Goal: Information Seeking & Learning: Check status

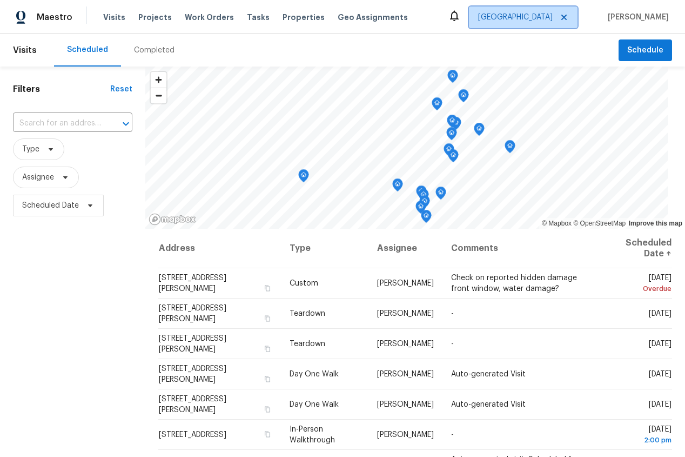
click at [553, 18] on span "Sacramento" at bounding box center [515, 17] width 75 height 11
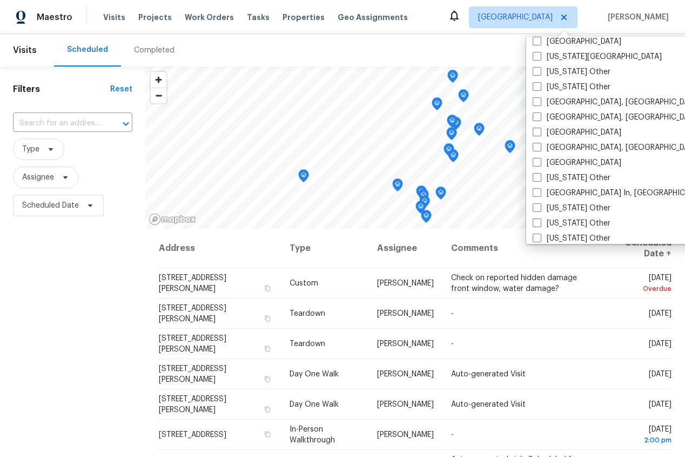
scroll to position [675, 0]
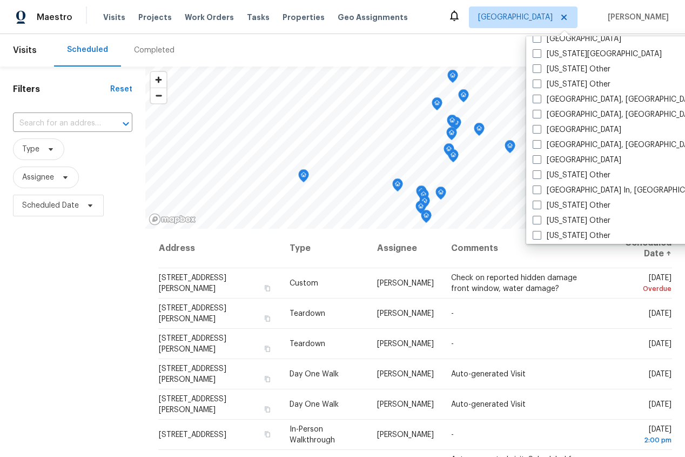
click at [564, 160] on label "Los Angeles" at bounding box center [577, 160] width 89 height 11
click at [540, 160] on input "Los Angeles" at bounding box center [536, 158] width 7 height 7
checkbox input "true"
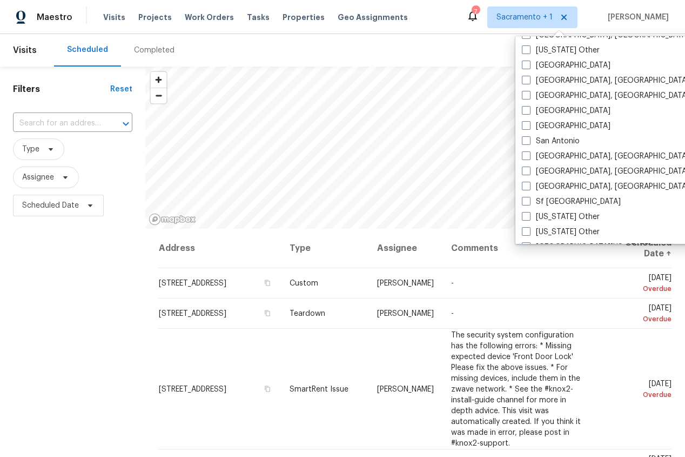
scroll to position [1351, 0]
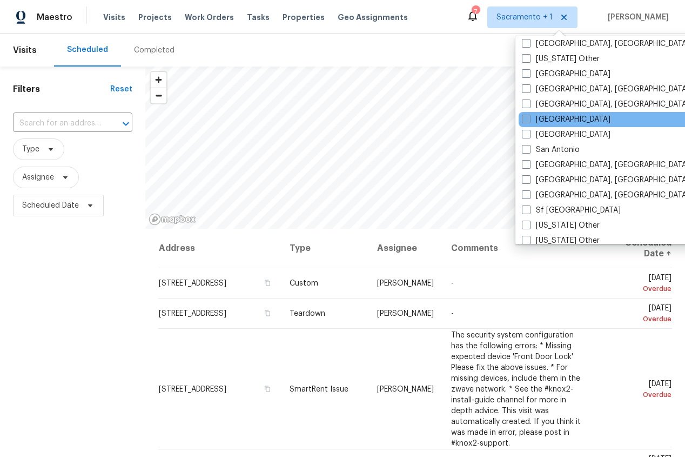
click at [553, 121] on label "Riverside" at bounding box center [566, 119] width 89 height 11
click at [529, 121] on input "Riverside" at bounding box center [525, 117] width 7 height 7
checkbox input "true"
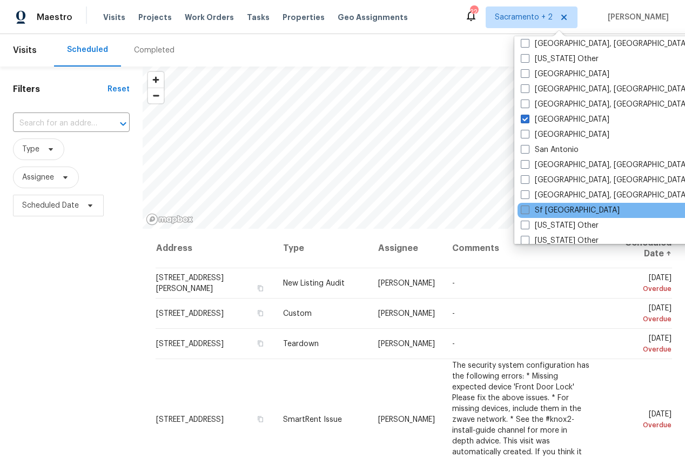
click at [549, 210] on label "Sf Bay Area" at bounding box center [570, 210] width 99 height 11
click at [528, 210] on input "Sf Bay Area" at bounding box center [524, 208] width 7 height 7
checkbox input "true"
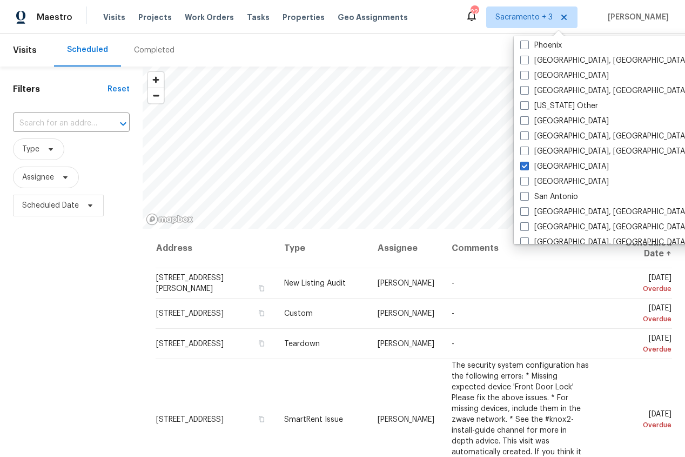
scroll to position [1296, 0]
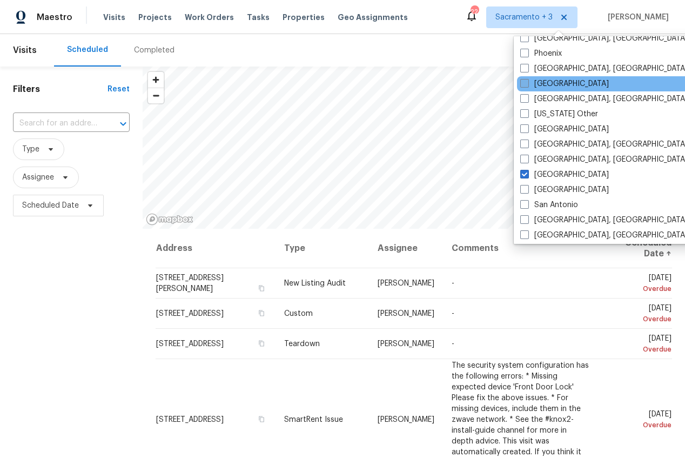
click at [548, 83] on label "Portland" at bounding box center [564, 83] width 89 height 11
click at [527, 83] on input "Portland" at bounding box center [523, 81] width 7 height 7
checkbox input "true"
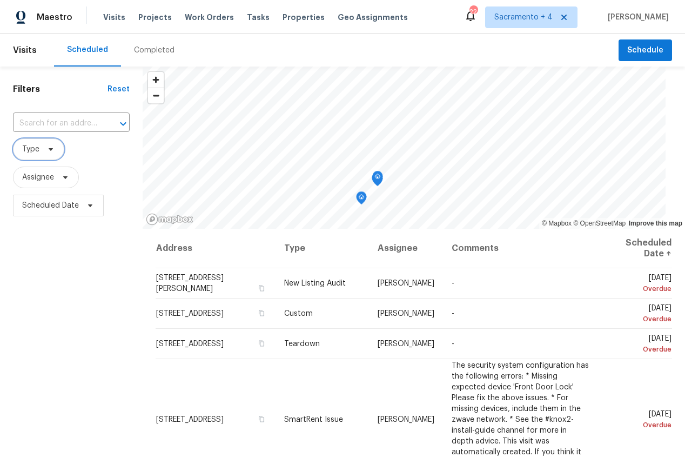
click at [56, 149] on span "Type" at bounding box center [38, 149] width 51 height 22
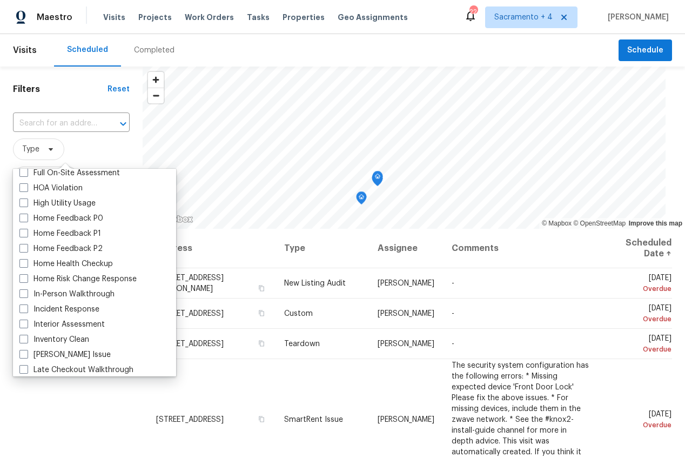
scroll to position [315, 0]
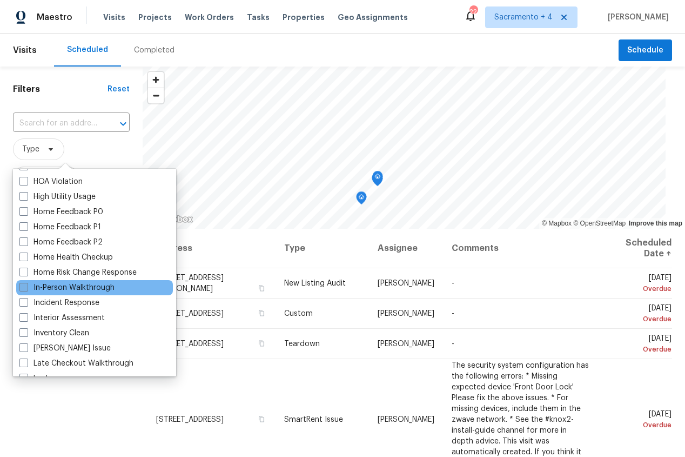
click at [62, 285] on label "In-Person Walkthrough" at bounding box center [66, 287] width 95 height 11
click at [26, 285] on input "In-Person Walkthrough" at bounding box center [22, 285] width 7 height 7
checkbox input "true"
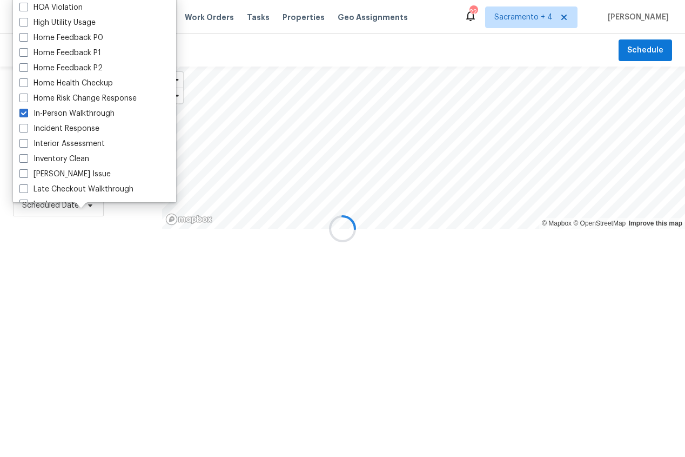
click at [77, 275] on div "Filters Reset ​ In-Person Walkthrough Assignee Scheduled Date" at bounding box center [81, 181] width 162 height 231
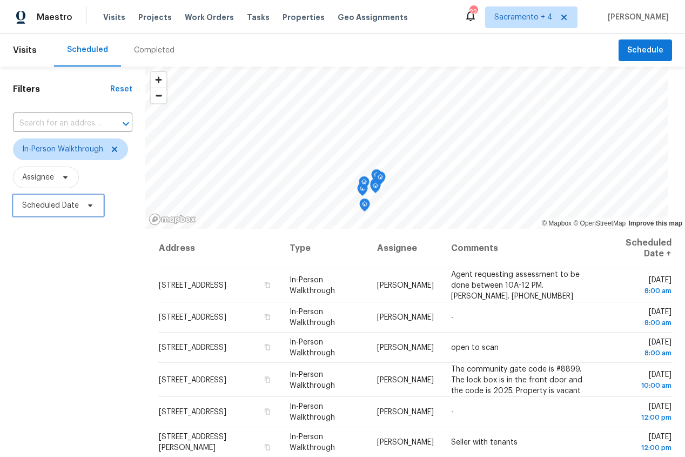
click at [79, 209] on span "Scheduled Date" at bounding box center [58, 206] width 91 height 22
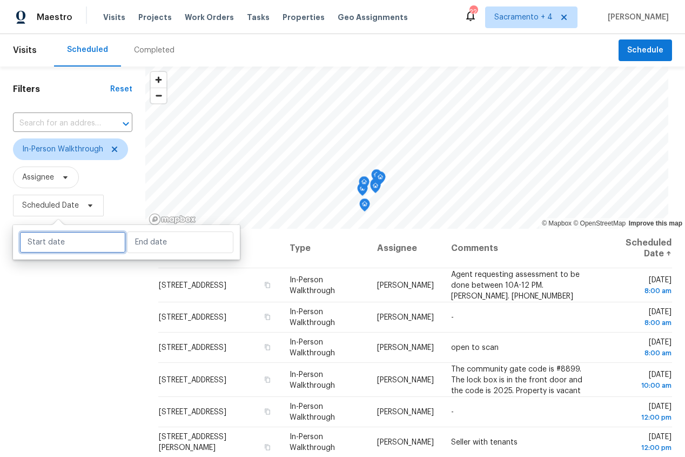
click at [80, 242] on input "text" at bounding box center [72, 242] width 106 height 22
select select "9"
select select "2025"
select select "10"
select select "2025"
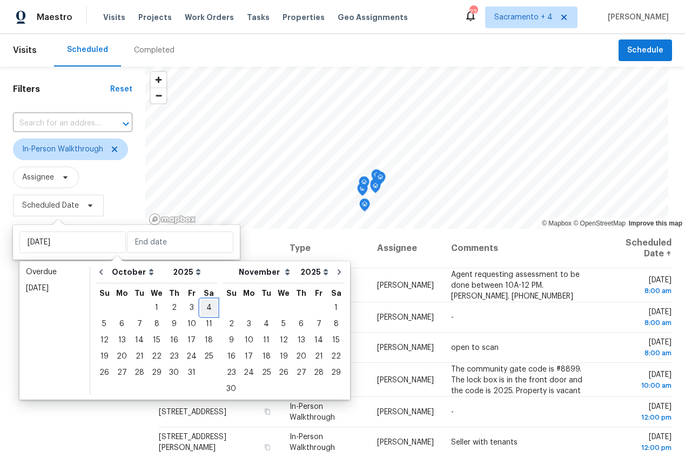
click at [203, 309] on div "4" at bounding box center [208, 307] width 17 height 15
type input "Sat, Oct 04"
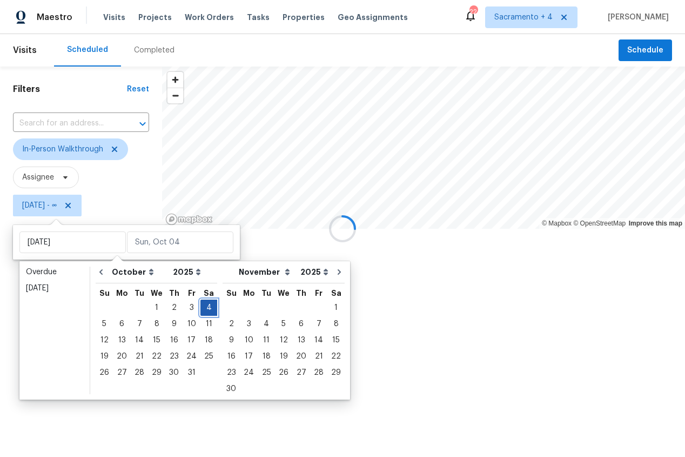
click at [204, 309] on div "4" at bounding box center [208, 307] width 17 height 15
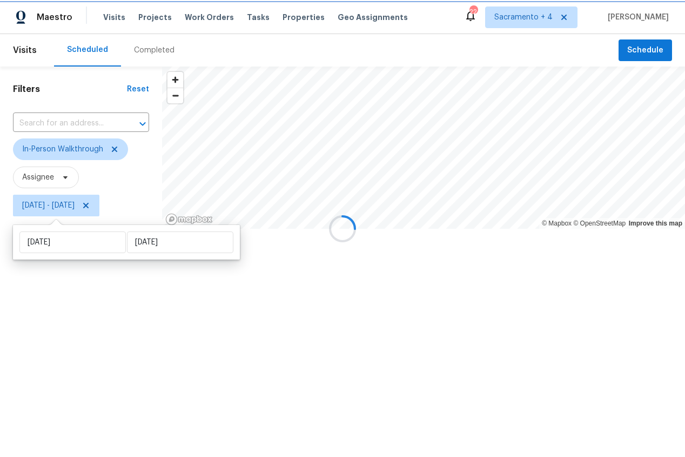
type input "Sat, Oct 04"
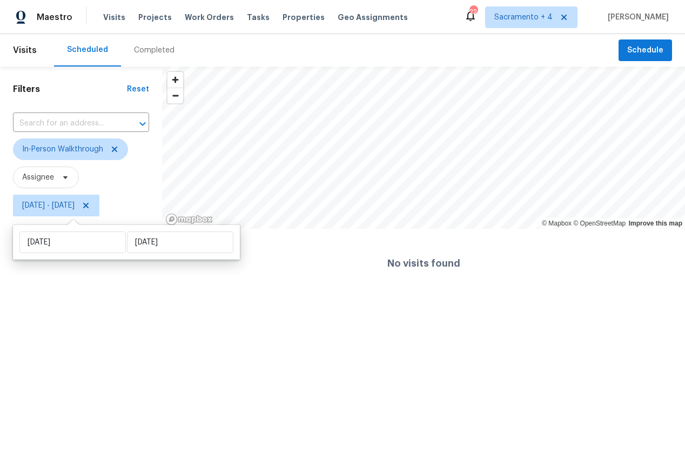
click at [146, 51] on div "Completed" at bounding box center [154, 50] width 41 height 11
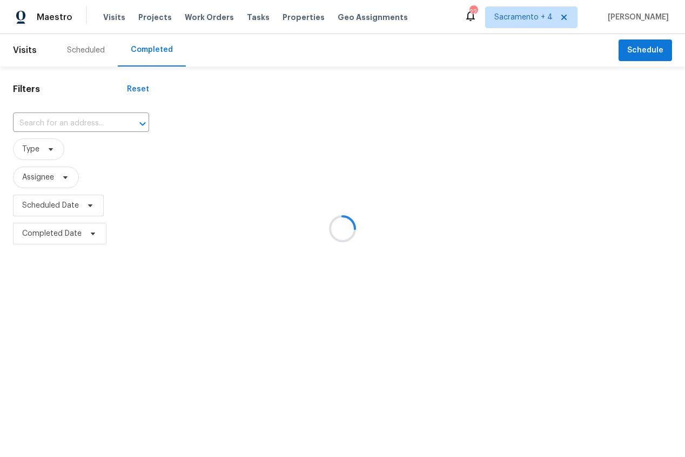
click at [51, 149] on div at bounding box center [342, 228] width 685 height 457
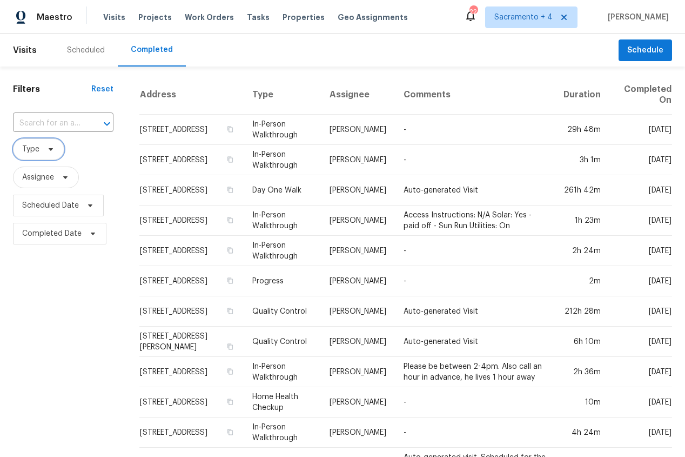
click at [51, 149] on icon at bounding box center [51, 149] width 4 height 3
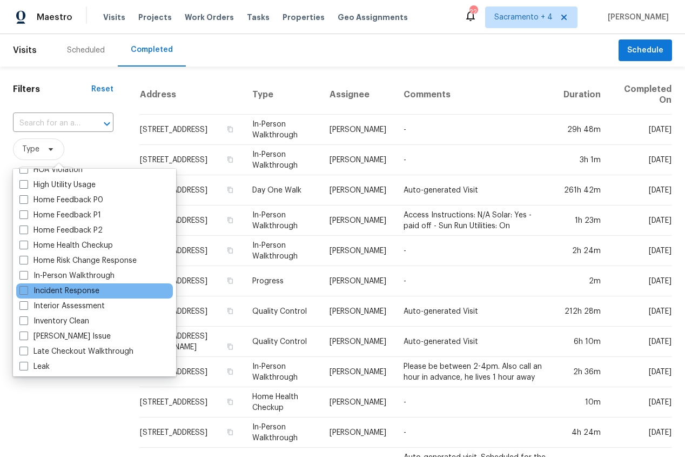
scroll to position [327, 0]
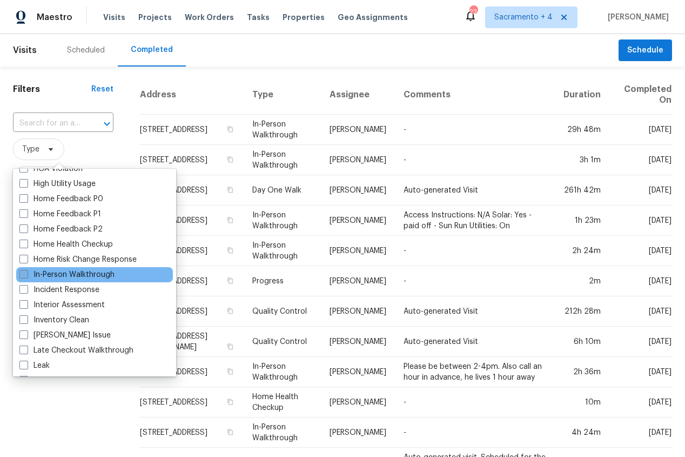
click at [76, 275] on label "In-Person Walkthrough" at bounding box center [66, 274] width 95 height 11
click at [26, 275] on input "In-Person Walkthrough" at bounding box center [22, 272] width 7 height 7
checkbox input "true"
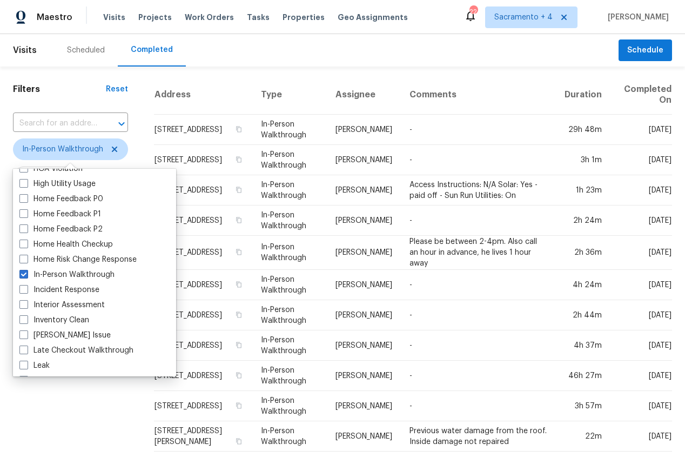
click at [77, 406] on div "Filters Reset ​ In-Person Walkthrough Assignee Scheduled Date Completed Date" at bounding box center [70, 411] width 141 height 690
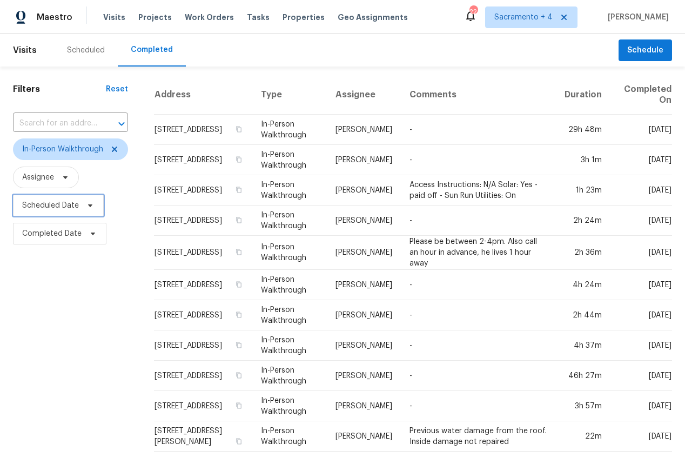
click at [88, 206] on icon at bounding box center [90, 205] width 9 height 9
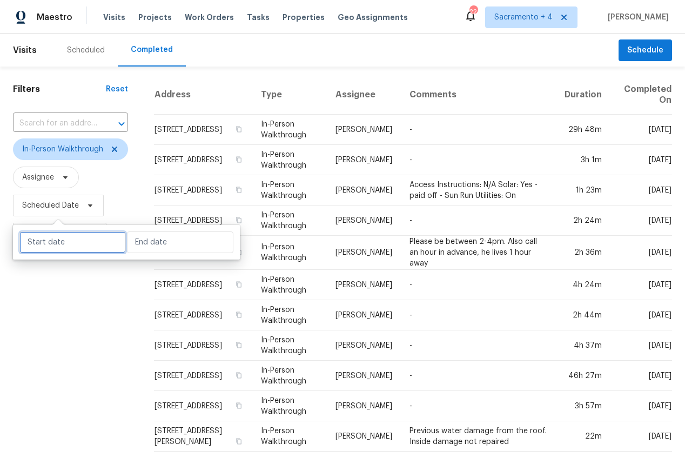
click at [101, 246] on input "text" at bounding box center [72, 242] width 106 height 22
select select "9"
select select "2025"
select select "10"
select select "2025"
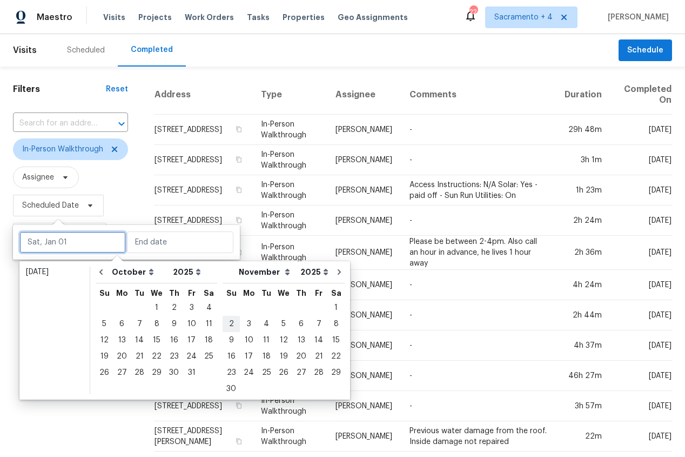
type input "Sun, Nov 02"
click at [202, 305] on div "4" at bounding box center [208, 307] width 17 height 15
type input "Sat, Oct 04"
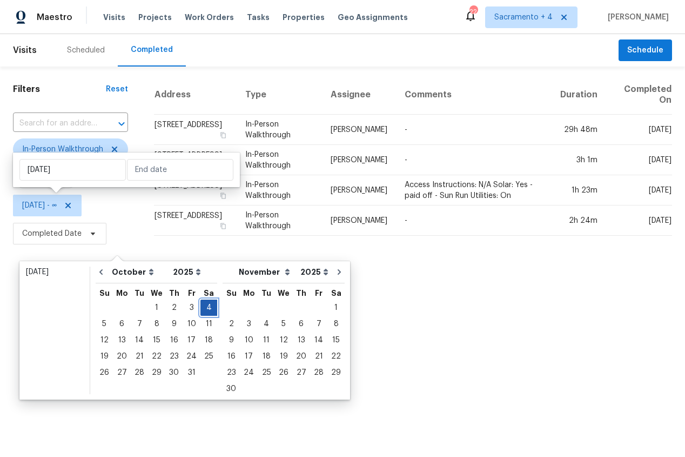
click at [202, 305] on div "4" at bounding box center [208, 307] width 17 height 15
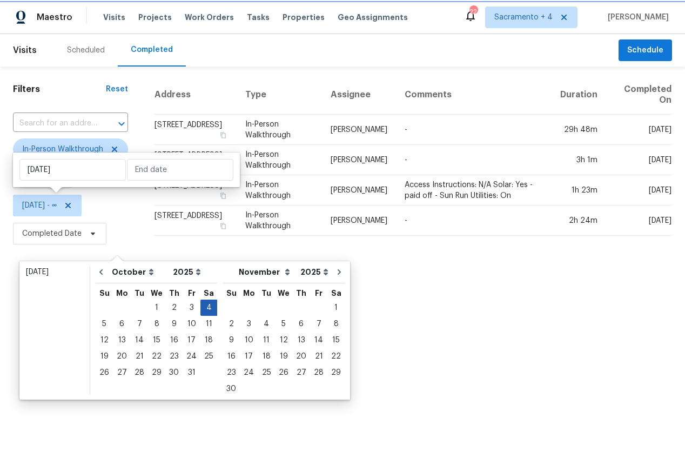
type input "Sat, Oct 04"
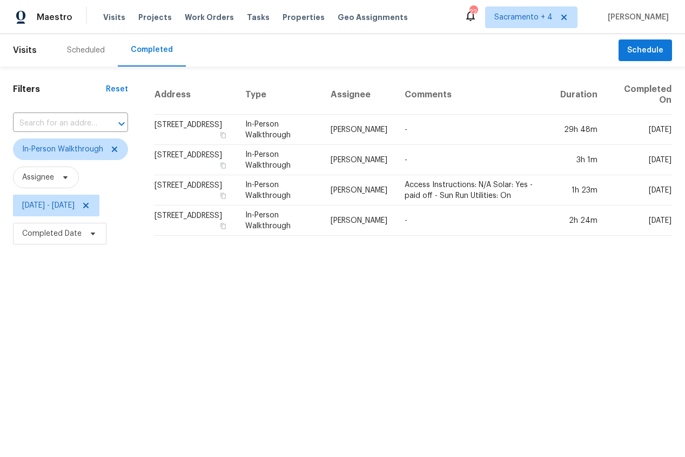
click at [78, 247] on html "Maestro Visits Projects Work Orders Tasks Properties Geo Assignments 22 Sacrame…" at bounding box center [342, 123] width 685 height 247
click at [544, 16] on span "Sacramento + 4" at bounding box center [523, 17] width 58 height 11
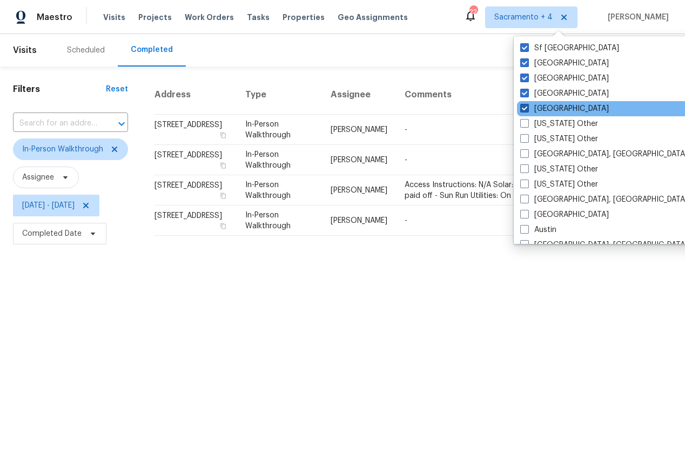
click at [527, 109] on span at bounding box center [524, 108] width 9 height 9
click at [527, 109] on input "Los Angeles" at bounding box center [523, 106] width 7 height 7
checkbox input "false"
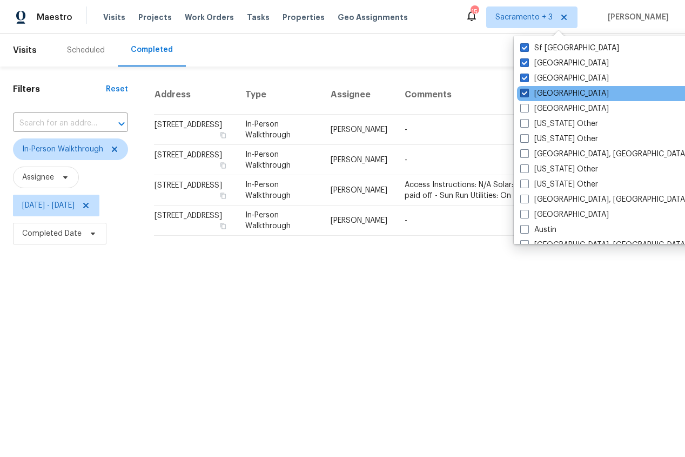
click at [526, 93] on span at bounding box center [524, 93] width 9 height 9
click at [526, 93] on input "Portland" at bounding box center [523, 91] width 7 height 7
checkbox input "false"
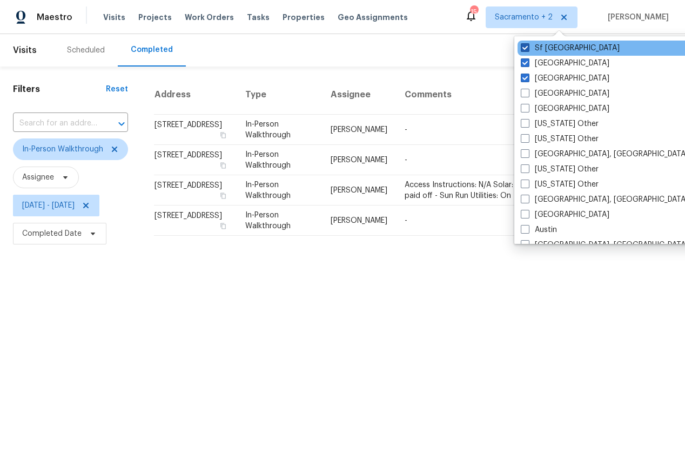
click at [530, 48] on label "Sf Bay Area" at bounding box center [570, 48] width 99 height 11
click at [528, 48] on input "Sf Bay Area" at bounding box center [524, 46] width 7 height 7
checkbox input "false"
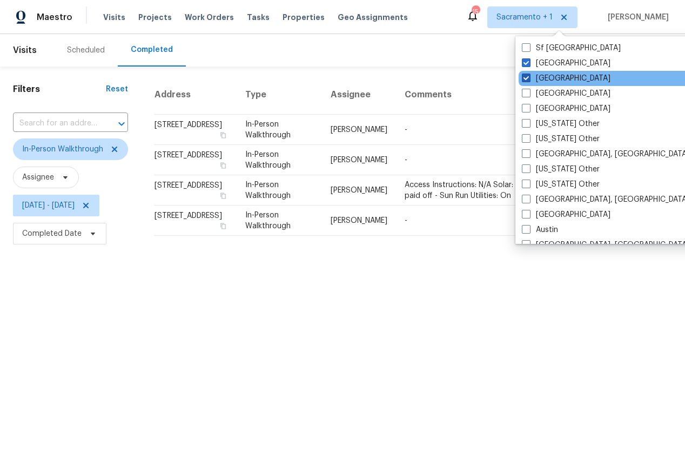
click at [524, 76] on span at bounding box center [526, 77] width 9 height 9
click at [524, 76] on input "Riverside" at bounding box center [525, 76] width 7 height 7
checkbox input "false"
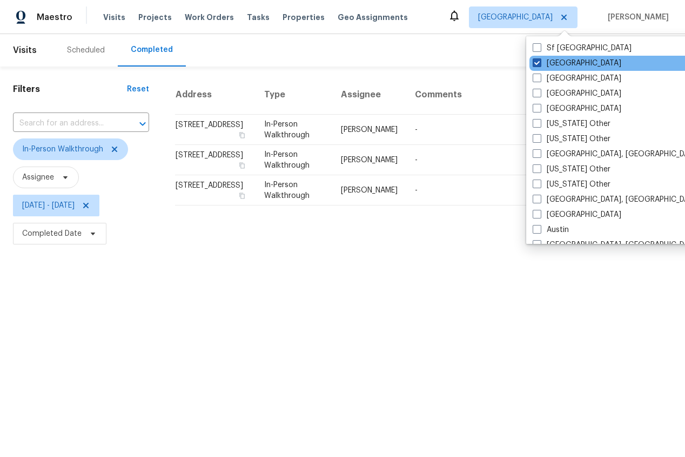
click at [539, 64] on span at bounding box center [537, 62] width 9 height 9
click at [539, 64] on input "Sacramento" at bounding box center [536, 61] width 7 height 7
checkbox input "false"
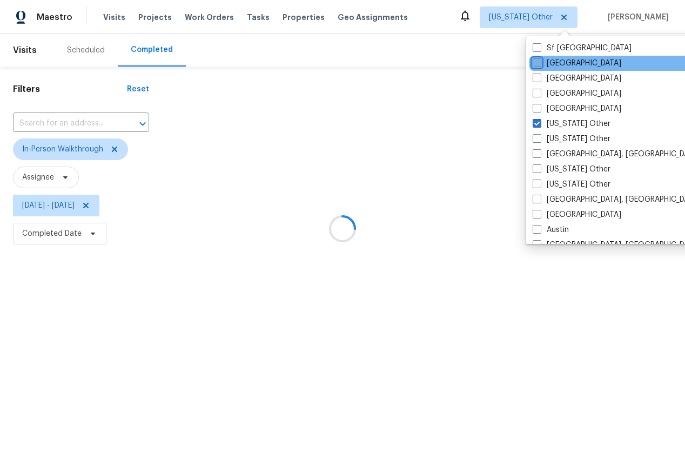
checkbox input "true"
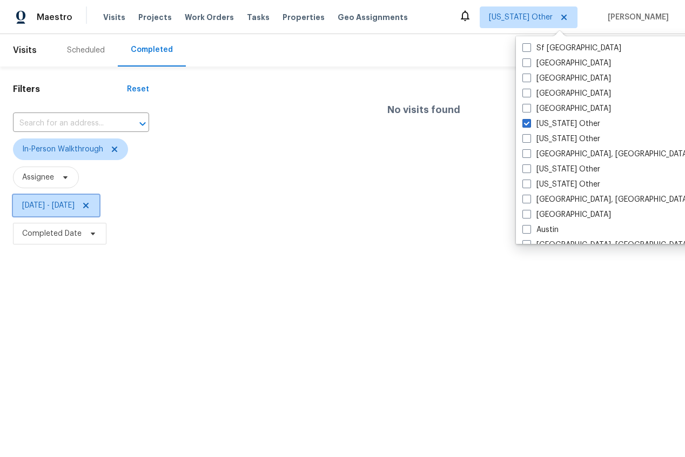
click at [90, 203] on icon at bounding box center [86, 205] width 9 height 9
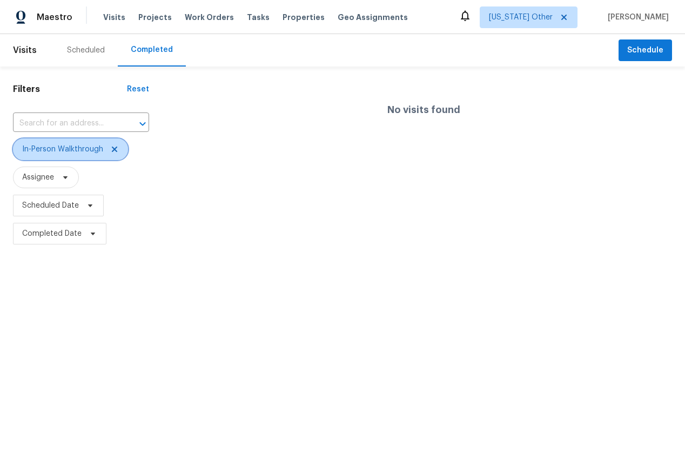
click at [113, 149] on icon at bounding box center [114, 148] width 5 height 5
click at [91, 48] on div "Scheduled" at bounding box center [86, 50] width 38 height 11
